Goal: Check status: Check status

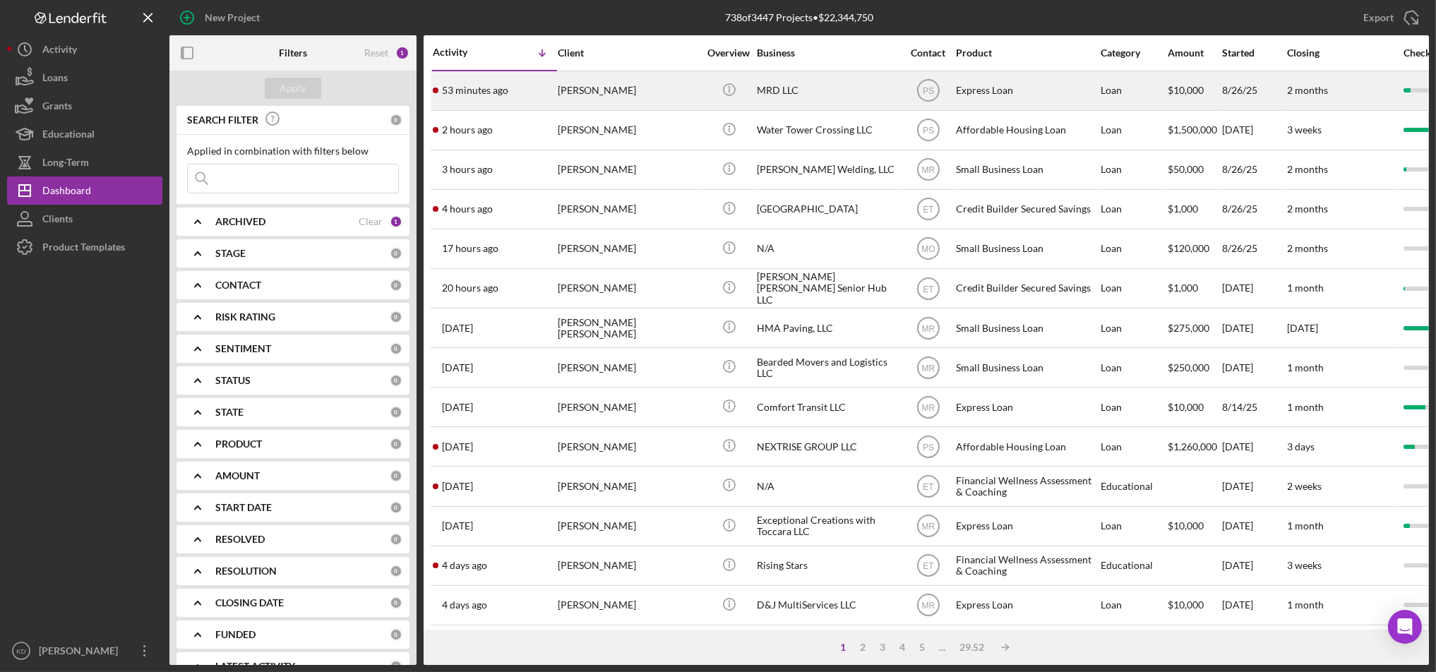
click at [784, 92] on div "MRD LLC" at bounding box center [827, 90] width 141 height 37
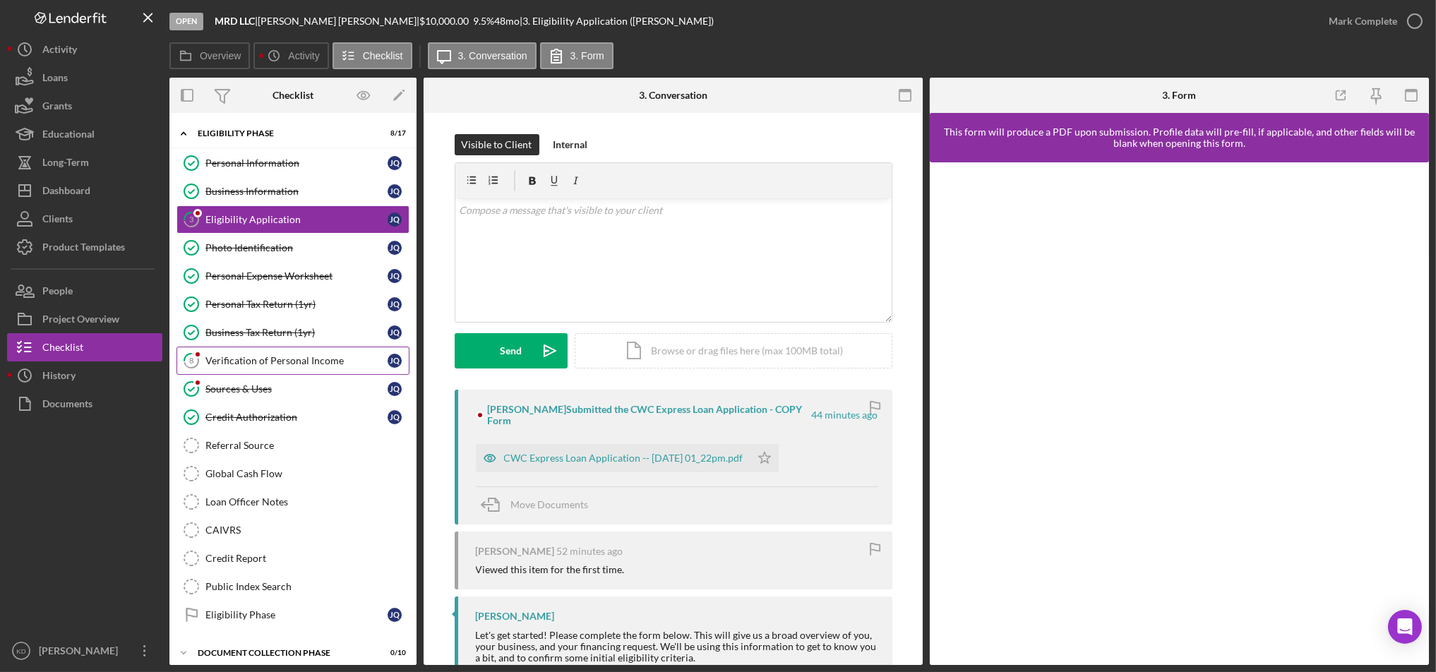
click at [269, 369] on link "8 Verification of Personal Income J Q" at bounding box center [293, 361] width 233 height 28
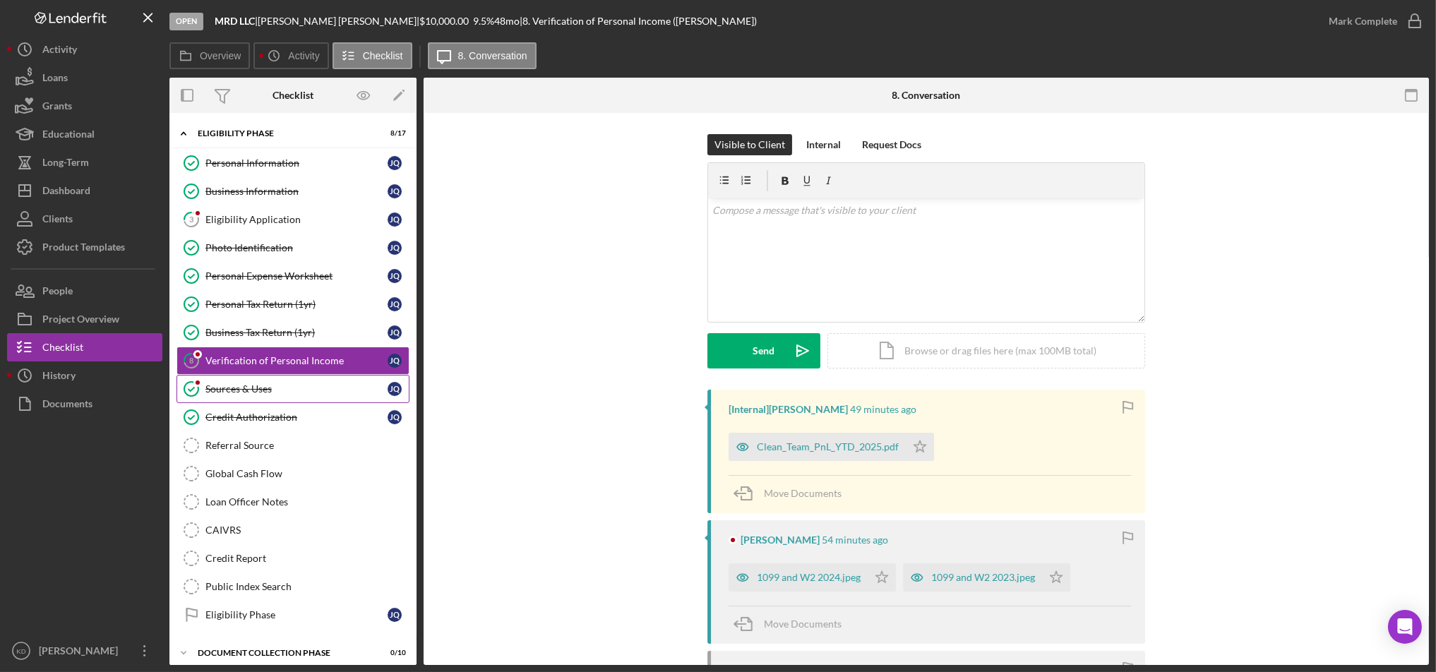
click at [264, 395] on div "Sources & Uses" at bounding box center [296, 388] width 182 height 11
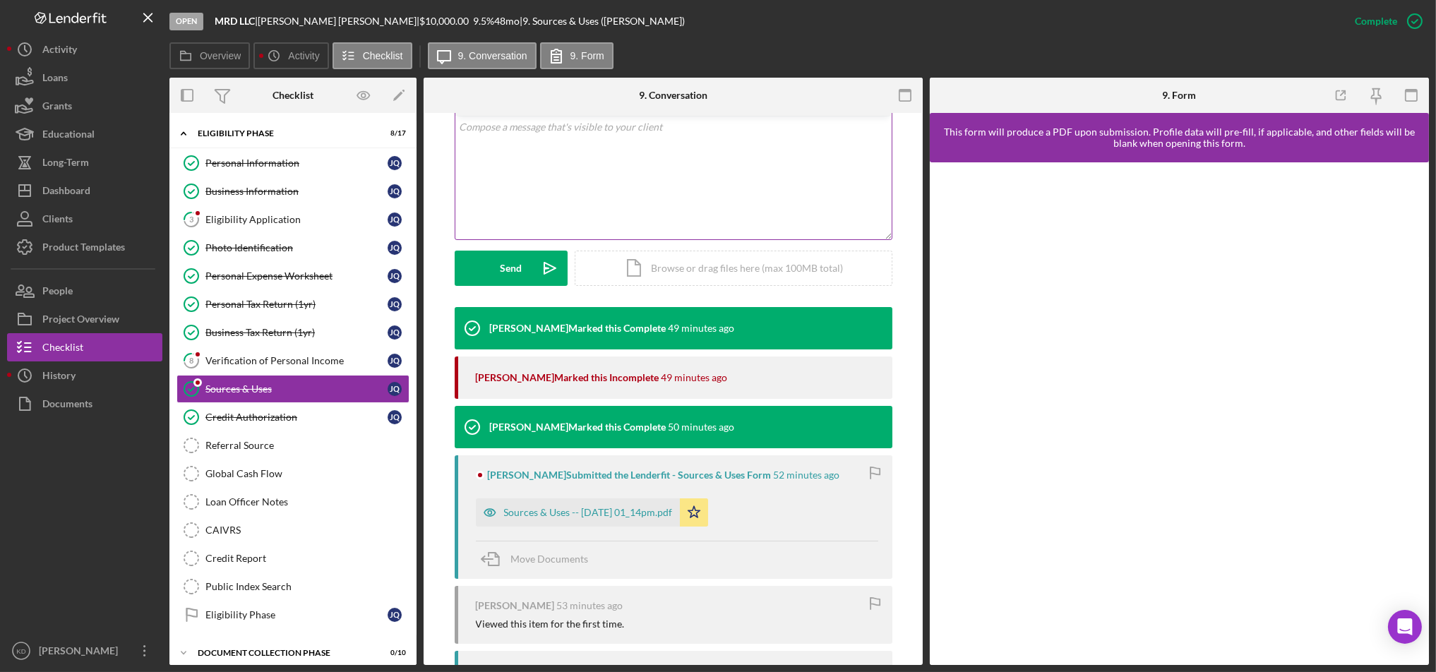
scroll to position [301, 0]
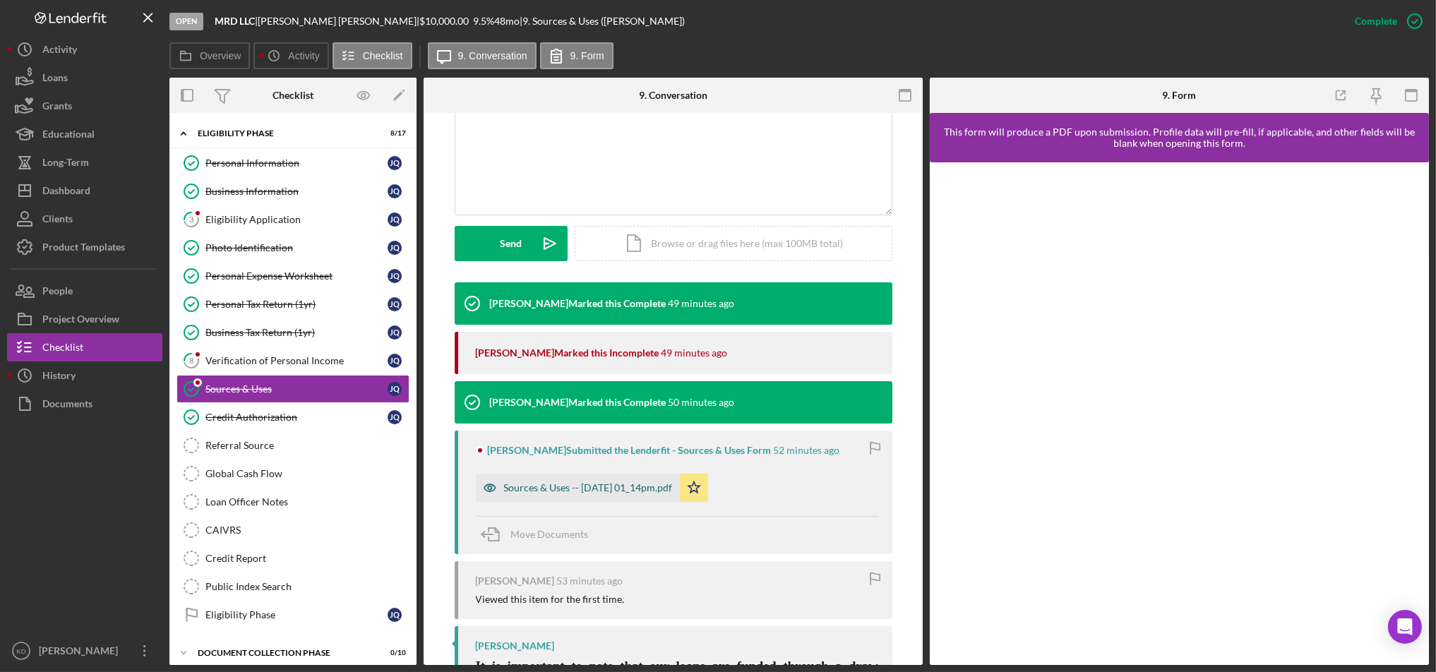
click at [592, 485] on div "Sources & Uses -- 2025-08-26 01_14pm.pdf" at bounding box center [588, 487] width 169 height 11
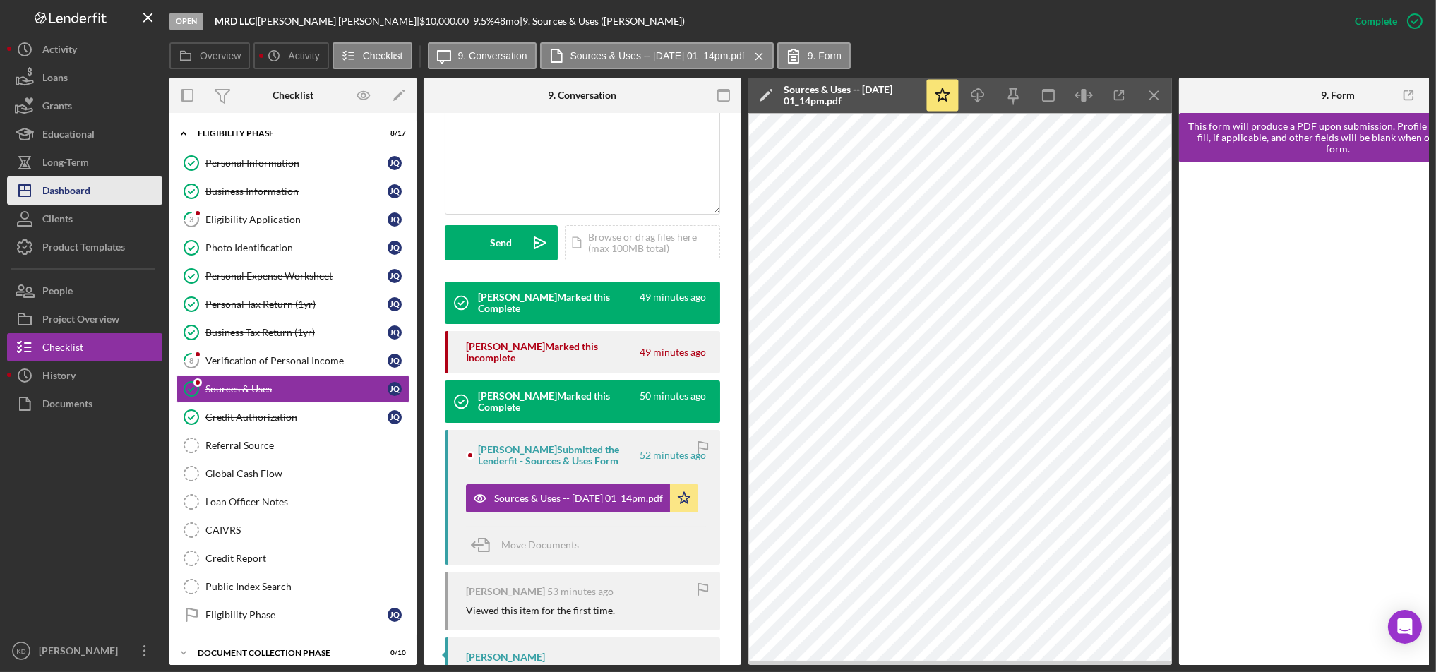
click at [84, 196] on div "Dashboard" at bounding box center [66, 193] width 48 height 32
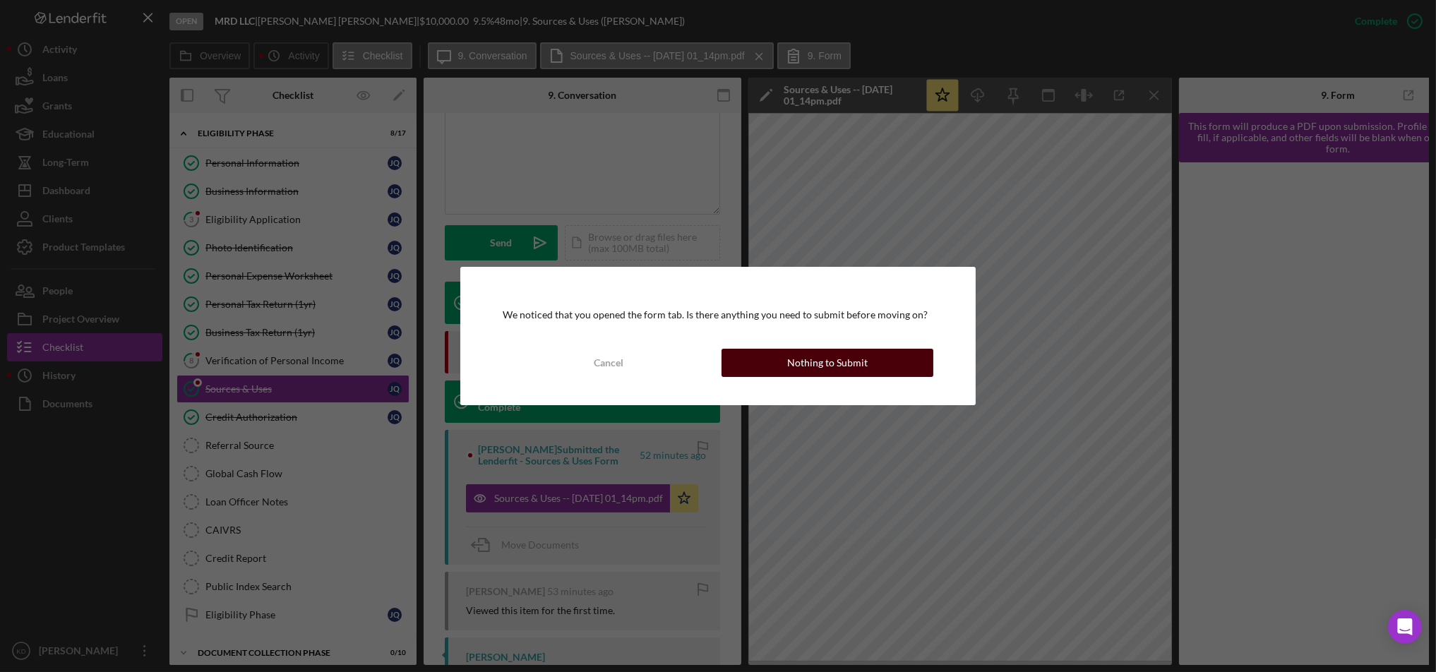
click at [792, 367] on div "Nothing to Submit" at bounding box center [827, 363] width 80 height 28
